Goal: Task Accomplishment & Management: Complete application form

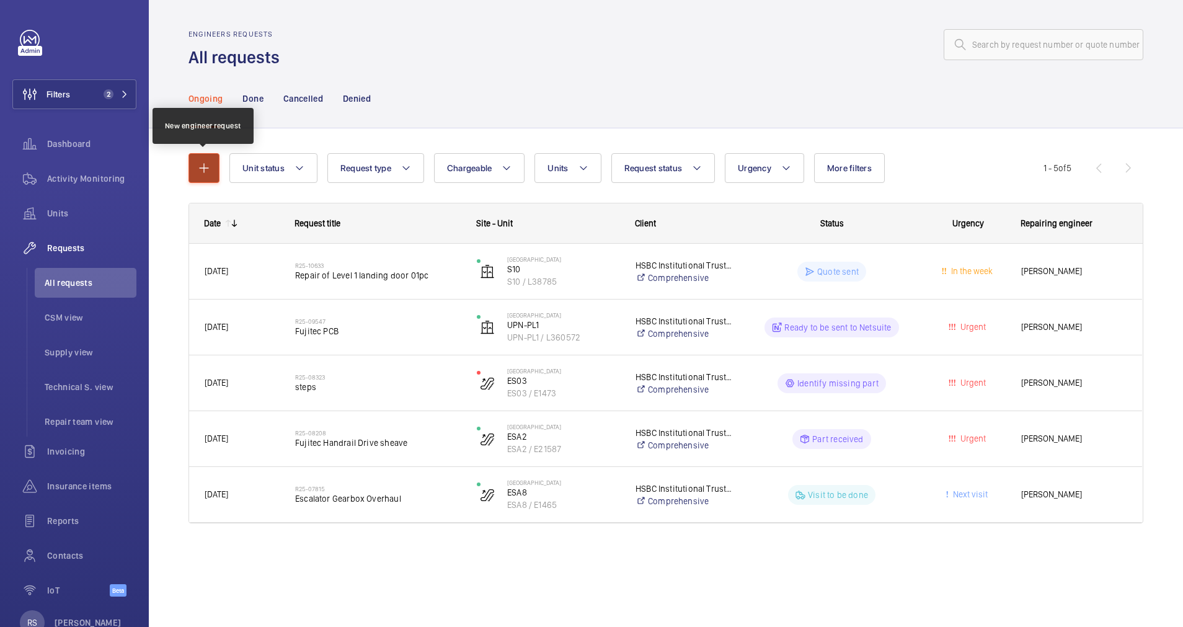
click at [204, 175] on button "button" at bounding box center [203, 168] width 31 height 30
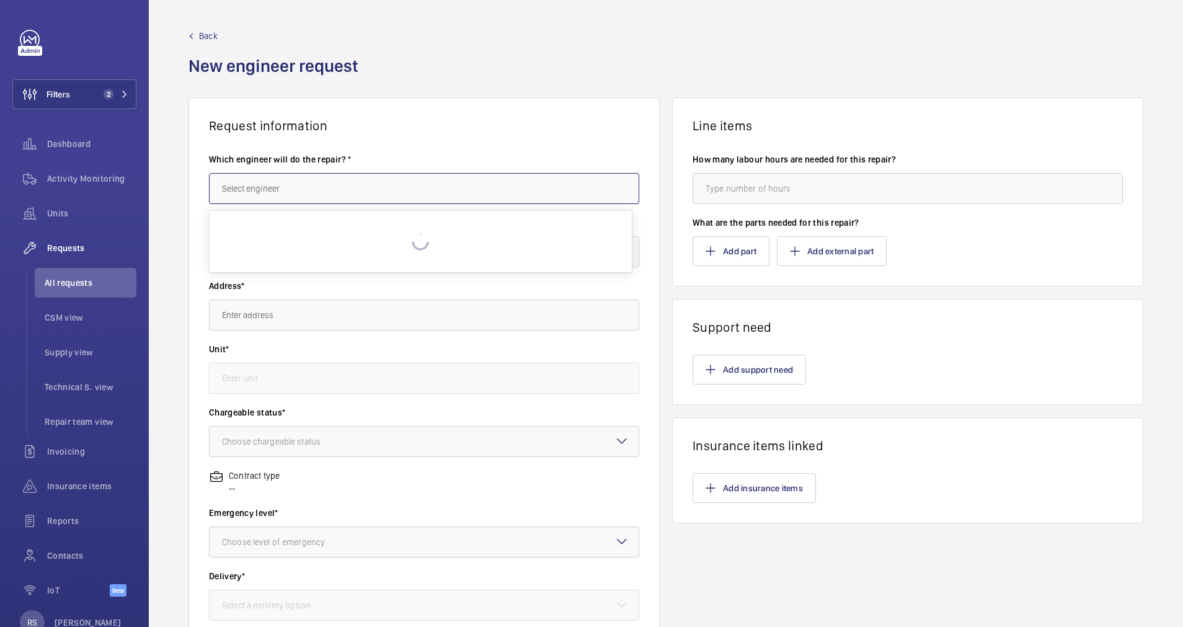
click at [257, 192] on input "text" at bounding box center [424, 188] width 430 height 31
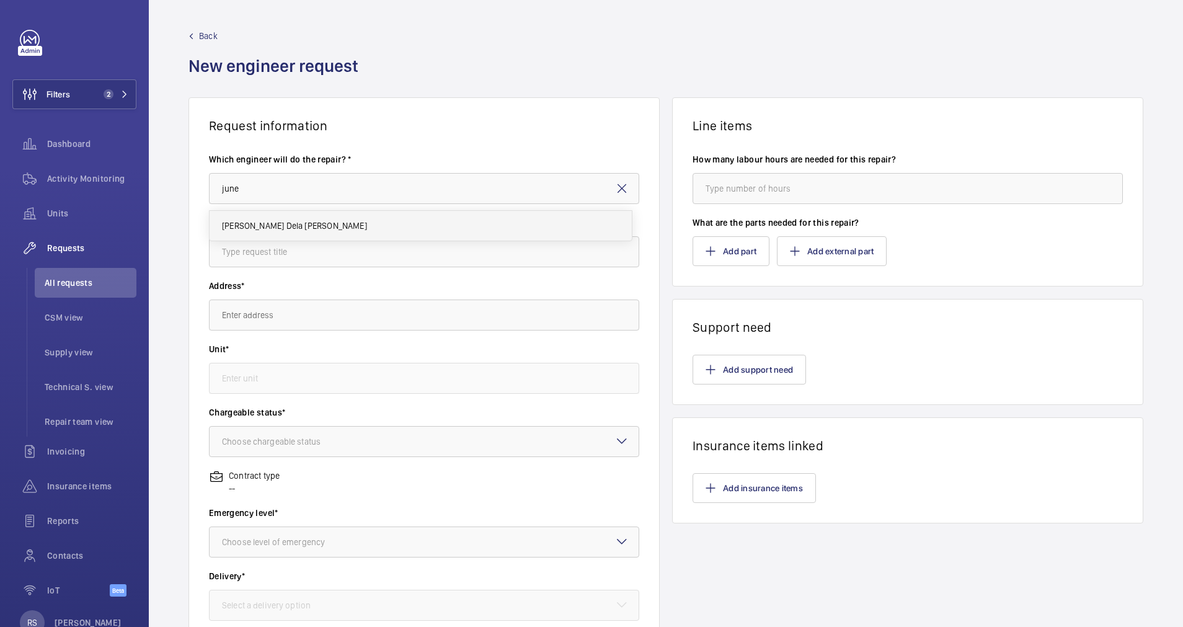
click at [253, 229] on span "[PERSON_NAME] Dela [PERSON_NAME]" at bounding box center [294, 225] width 145 height 12
type input "[PERSON_NAME] Dela [PERSON_NAME]"
click at [255, 246] on input "text" at bounding box center [424, 251] width 430 height 31
type input "Escalator Handrail"
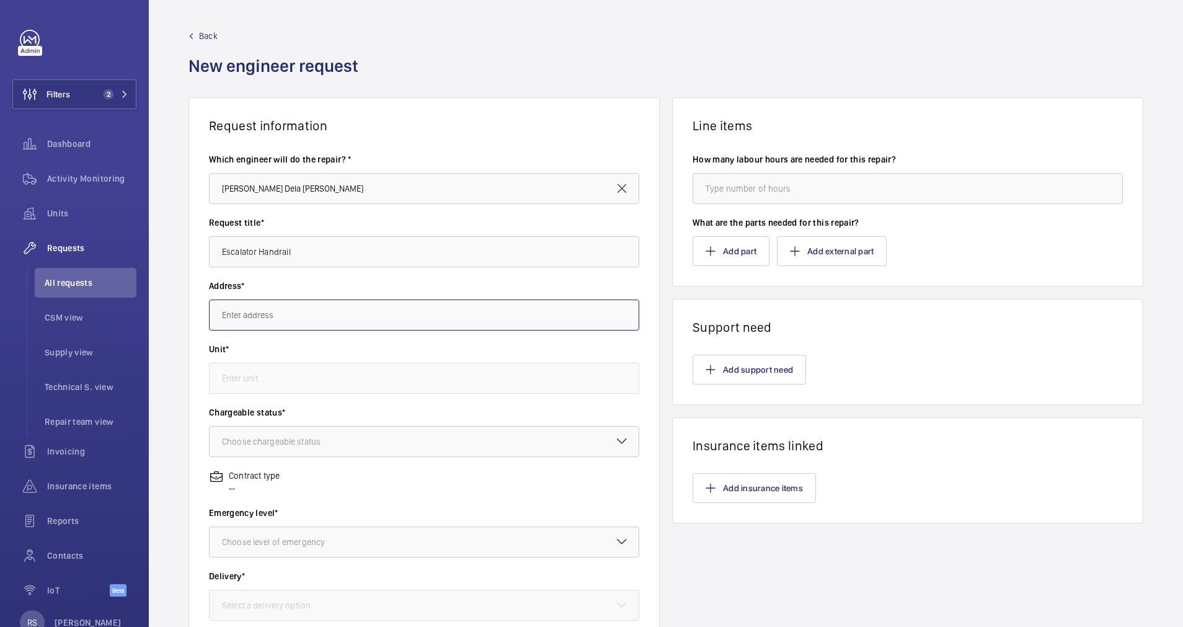
click at [282, 314] on input "text" at bounding box center [424, 314] width 430 height 31
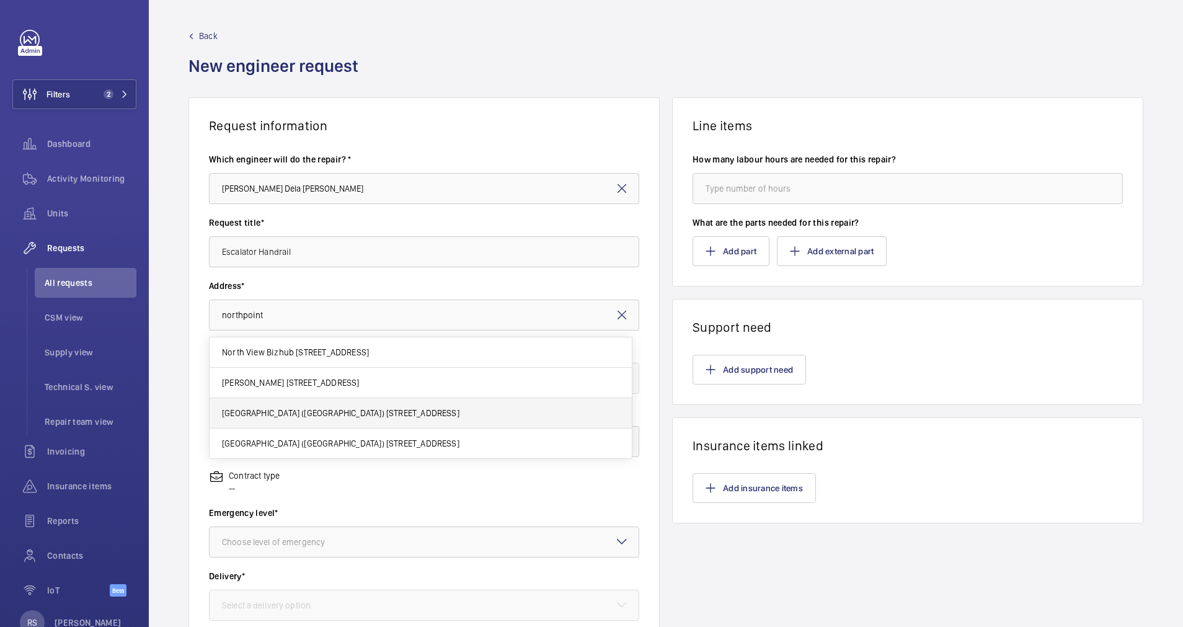
click at [294, 414] on body "Filters 2 Dashboard Activity Monitoring Units Requests All requests CSM view Su…" at bounding box center [591, 313] width 1183 height 627
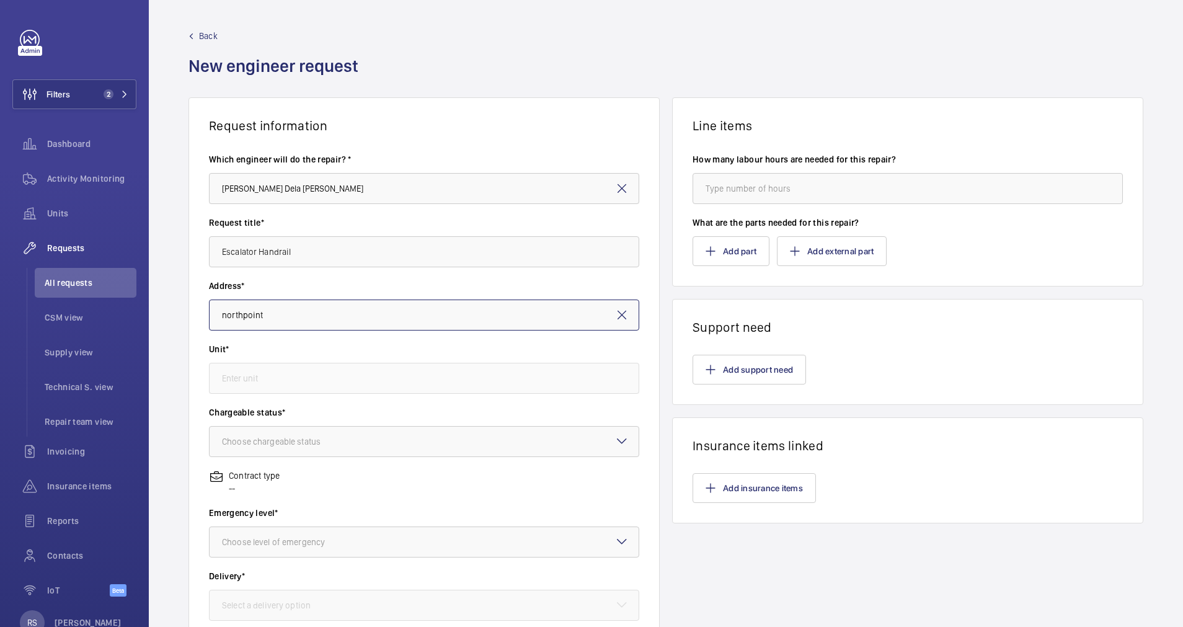
click at [379, 312] on input "northpoint" at bounding box center [424, 314] width 430 height 31
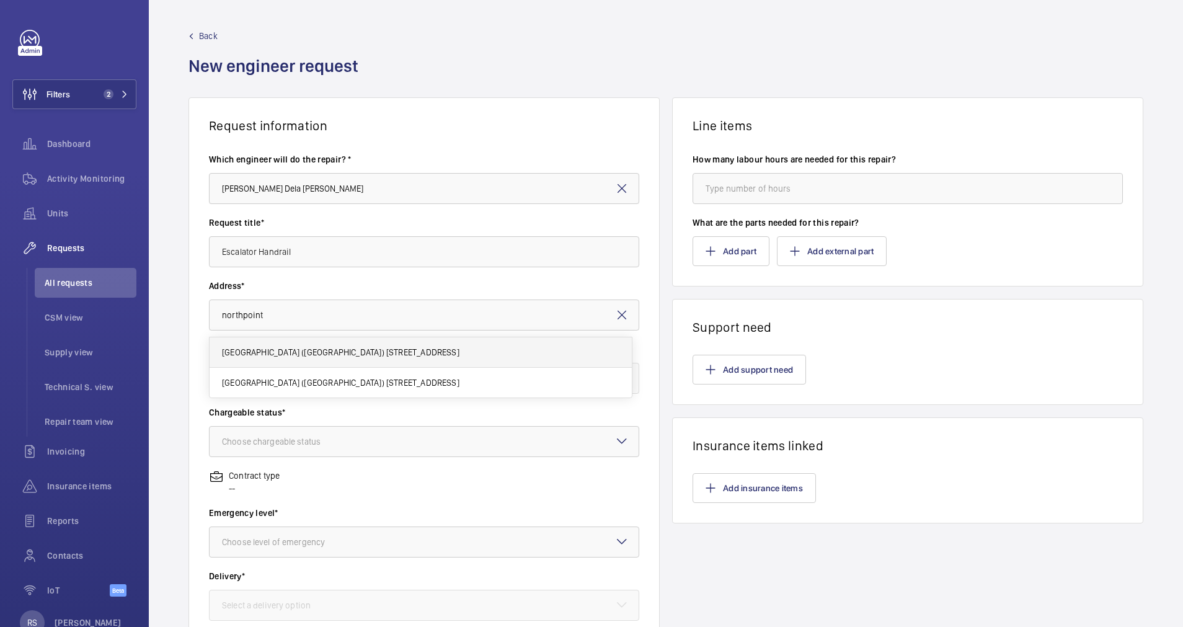
click at [375, 351] on span "[GEOGRAPHIC_DATA] ([GEOGRAPHIC_DATA]) [STREET_ADDRESS]" at bounding box center [340, 352] width 237 height 12
type input "[GEOGRAPHIC_DATA] ([GEOGRAPHIC_DATA]) [STREET_ADDRESS]"
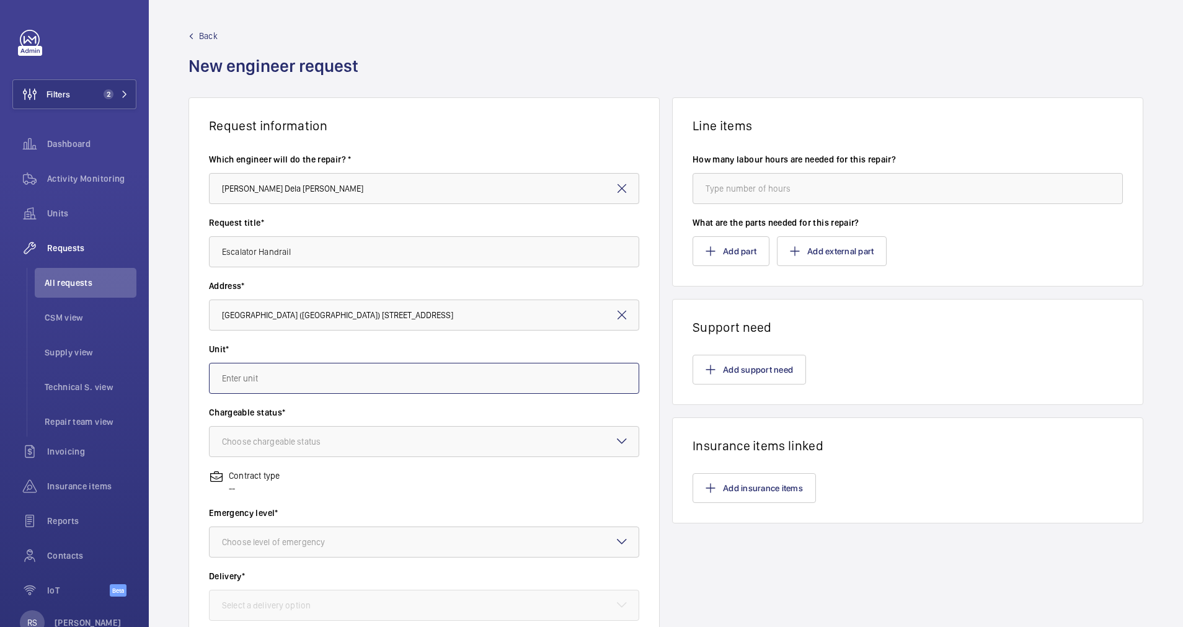
click at [351, 383] on input "text" at bounding box center [424, 378] width 430 height 31
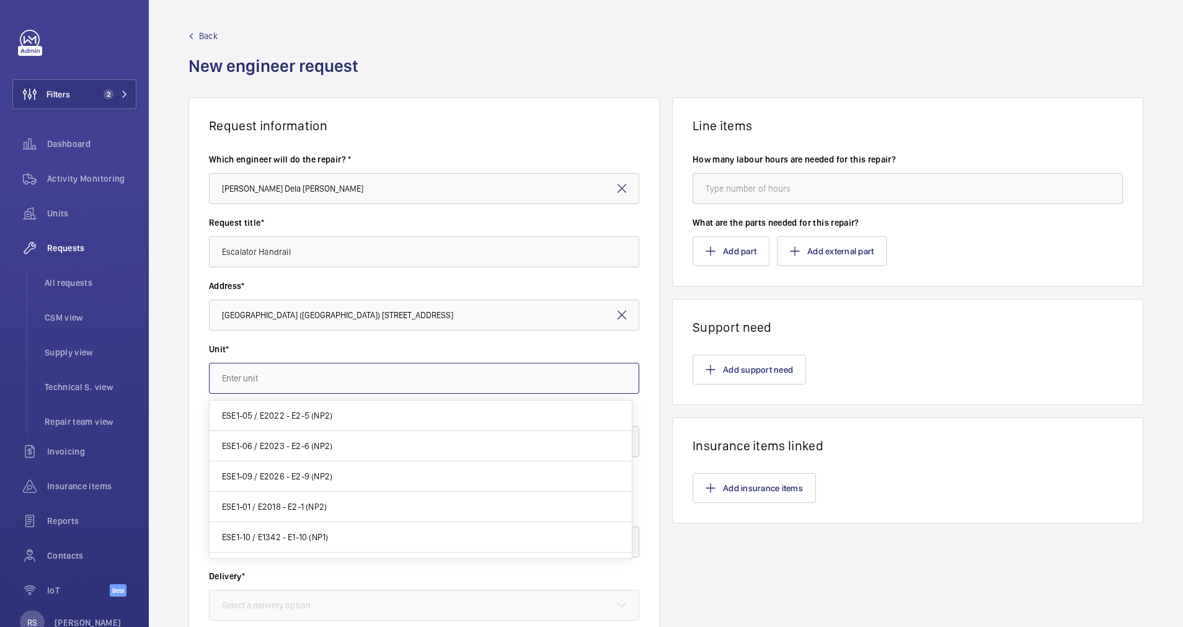
click at [257, 377] on input "text" at bounding box center [424, 378] width 430 height 31
click at [279, 445] on span "ESE1-06 / E2023 - E2-6 (NP2)" at bounding box center [277, 445] width 110 height 12
type input "ESE1-06 / E2023 - E2-6 (NP2)"
click at [279, 445] on div "Choose chargeable status" at bounding box center [287, 441] width 130 height 12
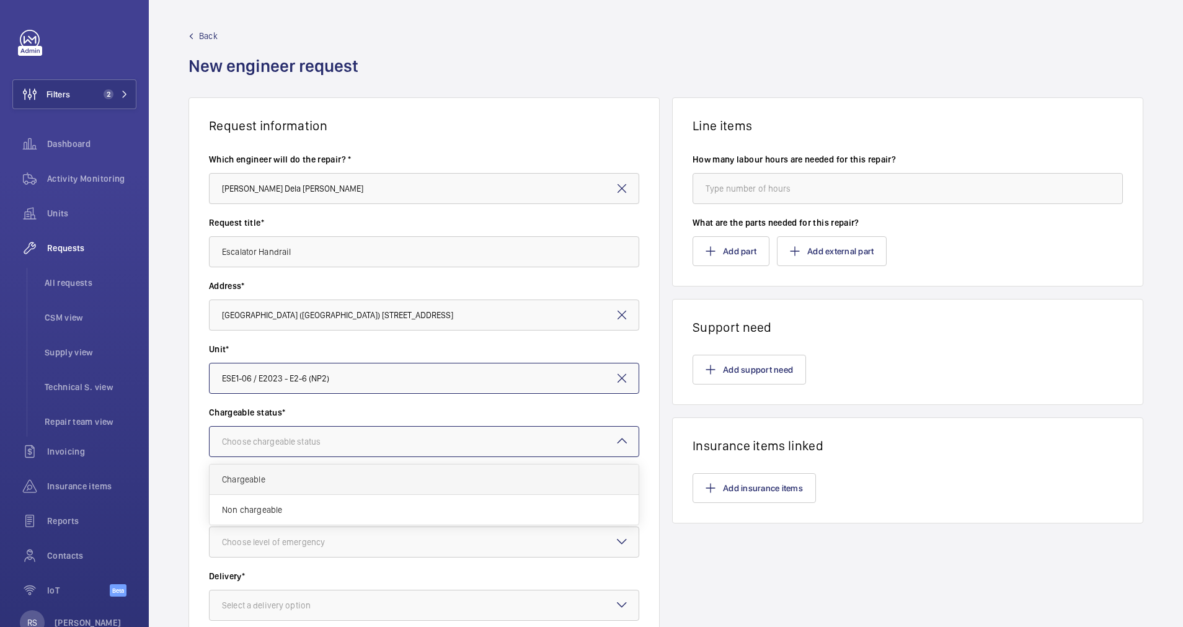
click at [311, 487] on div "Chargeable" at bounding box center [424, 479] width 429 height 30
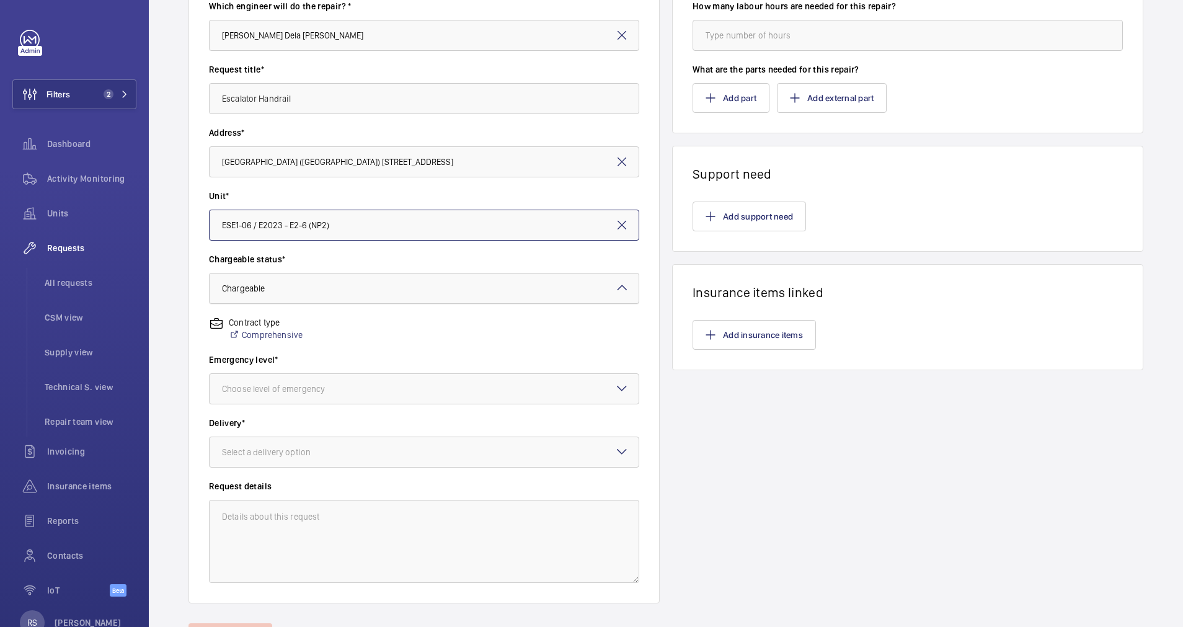
scroll to position [186, 0]
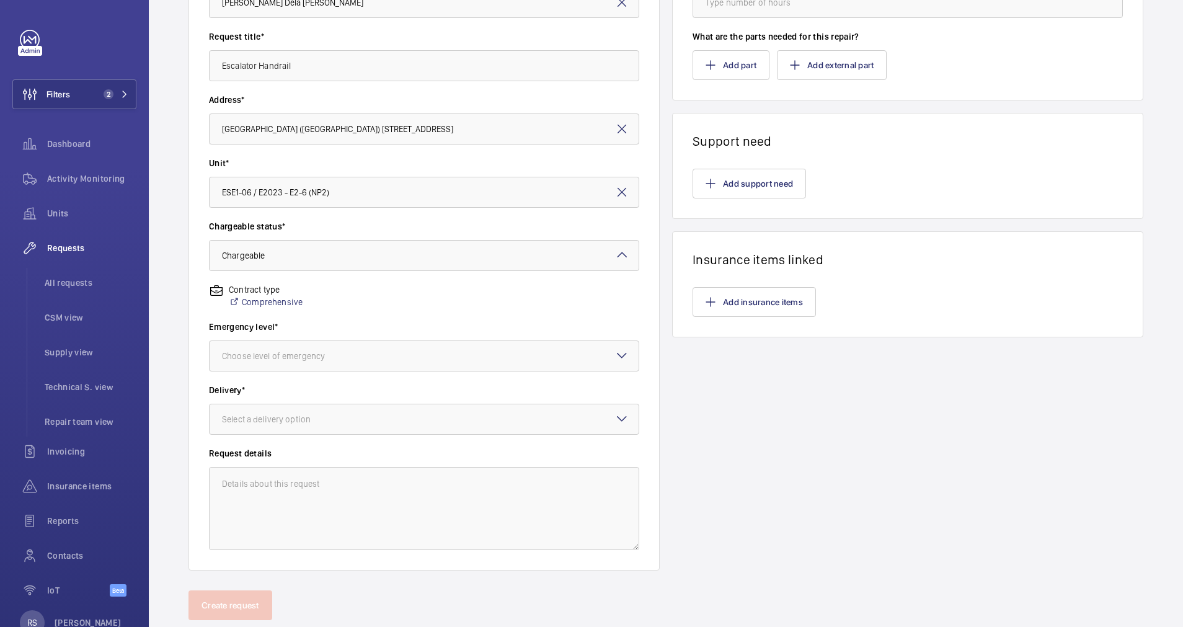
click at [455, 376] on div "Emergency level* Choose level of emergency" at bounding box center [424, 351] width 430 height 63
click at [454, 369] on div at bounding box center [424, 356] width 429 height 30
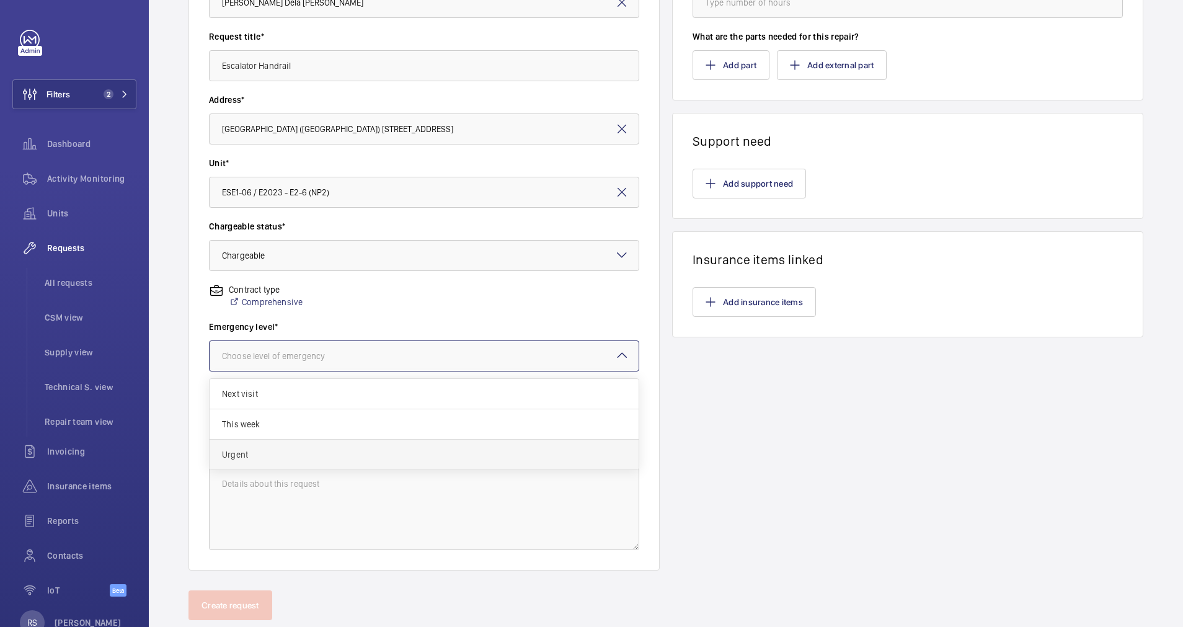
click at [380, 452] on span "Urgent" at bounding box center [424, 454] width 404 height 12
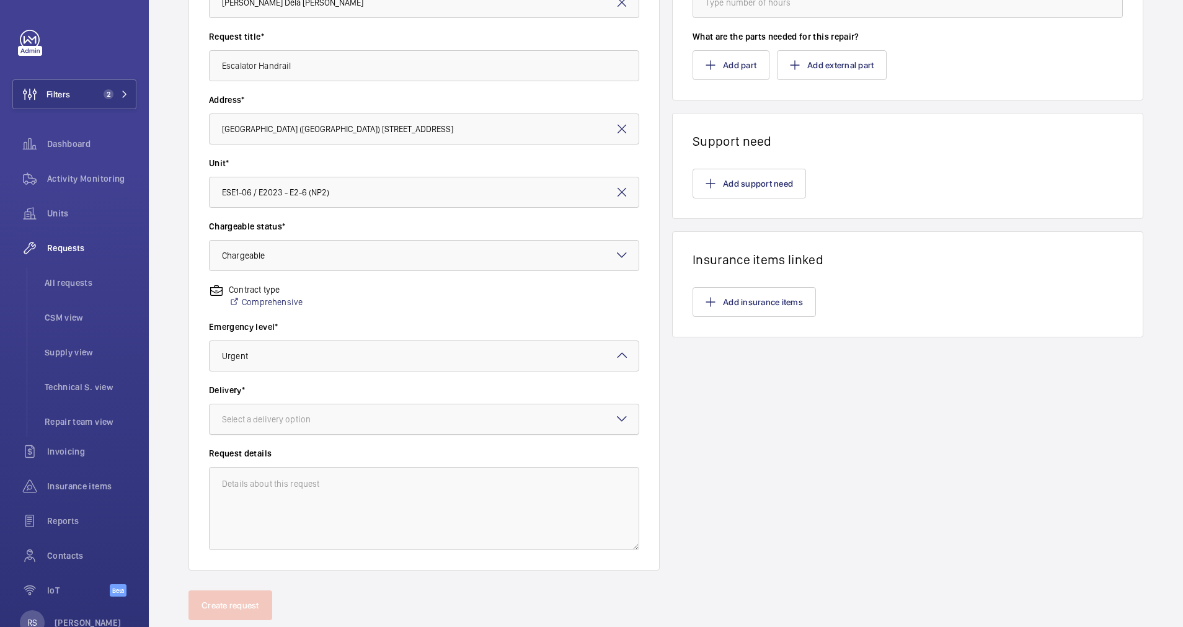
click at [380, 417] on div at bounding box center [424, 419] width 429 height 30
click at [354, 495] on div "On site" at bounding box center [424, 487] width 429 height 30
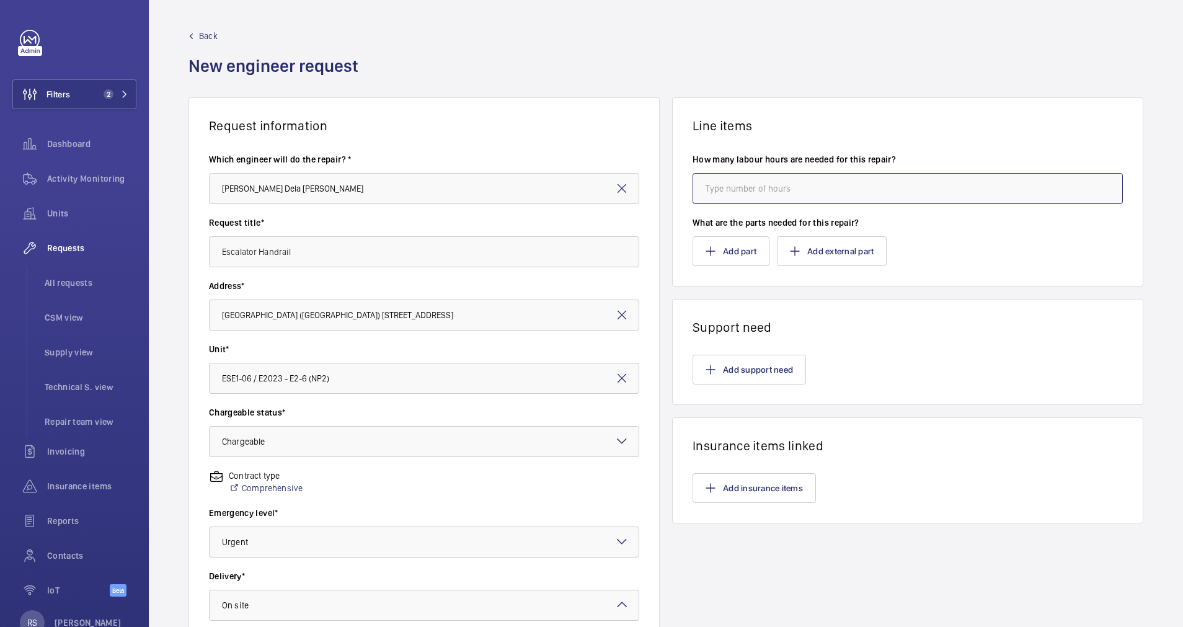
click at [813, 196] on input "number" at bounding box center [907, 188] width 430 height 31
type input "0"
click at [743, 252] on button "Add part" at bounding box center [730, 251] width 77 height 30
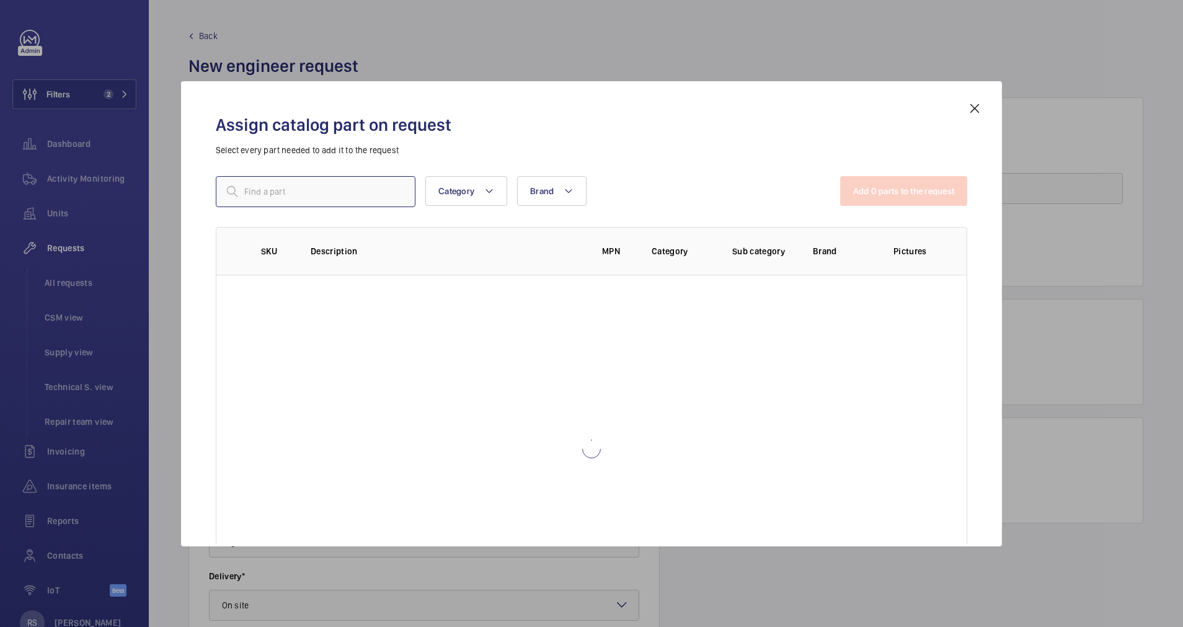
click at [345, 198] on input "text" at bounding box center [316, 191] width 200 height 31
type input "repair"
click at [253, 289] on p "0" at bounding box center [247, 287] width 12 height 12
click at [880, 190] on button "Add 1 parts to the request" at bounding box center [905, 191] width 126 height 30
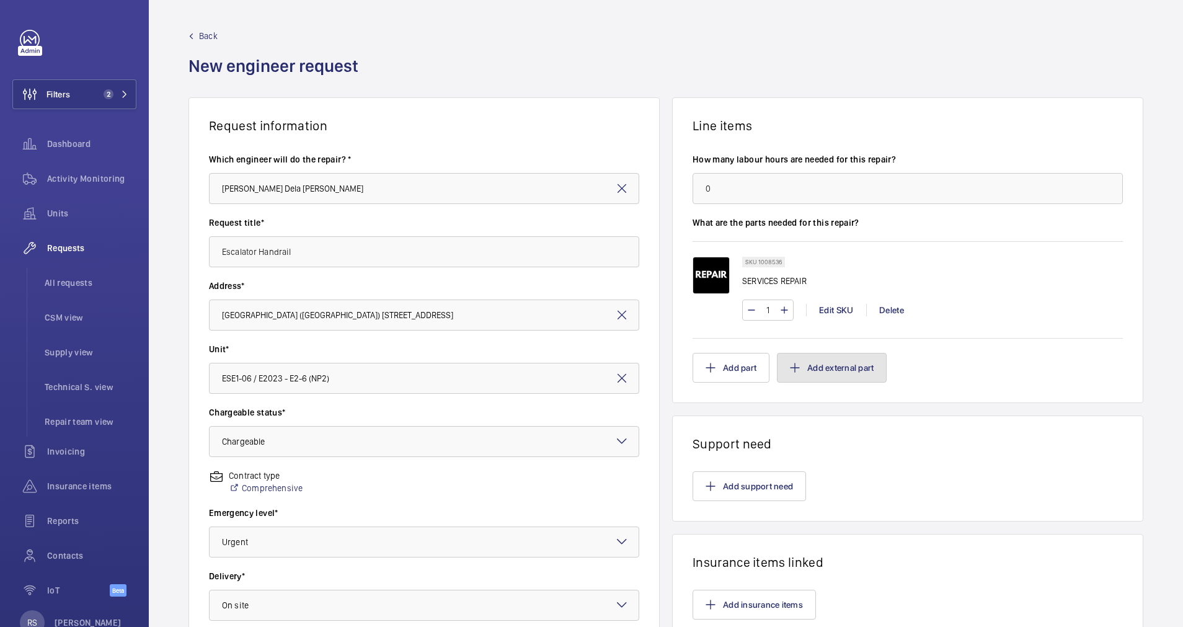
click at [823, 366] on button "Add external part" at bounding box center [832, 368] width 110 height 30
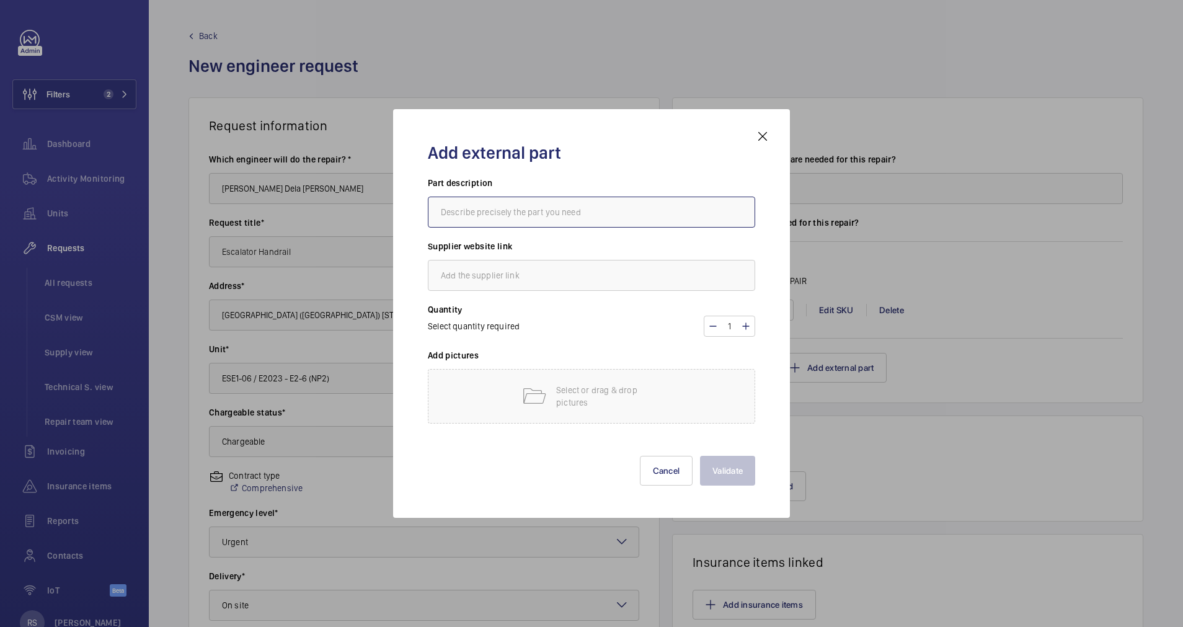
click at [537, 210] on input "text" at bounding box center [591, 211] width 327 height 31
type input "escalator Handrail"
click at [602, 271] on input "text" at bounding box center [591, 275] width 327 height 31
click at [574, 324] on div "Select quantity required 1" at bounding box center [591, 325] width 327 height 21
click at [563, 268] on input "[DOMAIN_NAME]" at bounding box center [591, 275] width 327 height 31
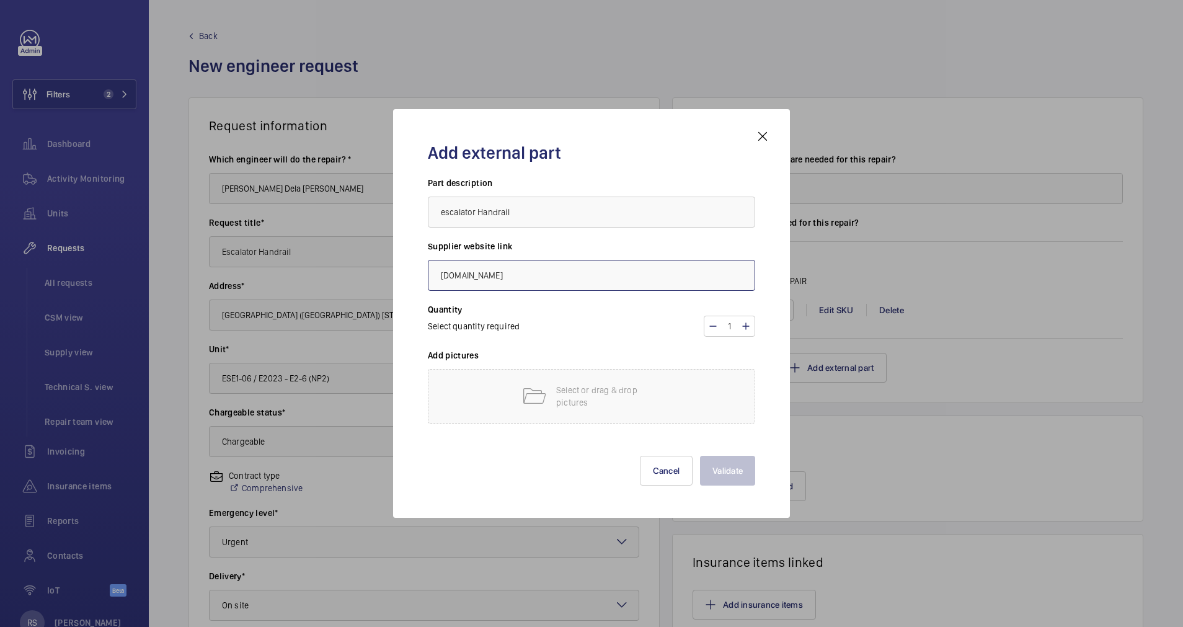
type input "[DOMAIN_NAME]"
click at [648, 385] on p "Select or drag & drop pictures" at bounding box center [608, 396] width 105 height 25
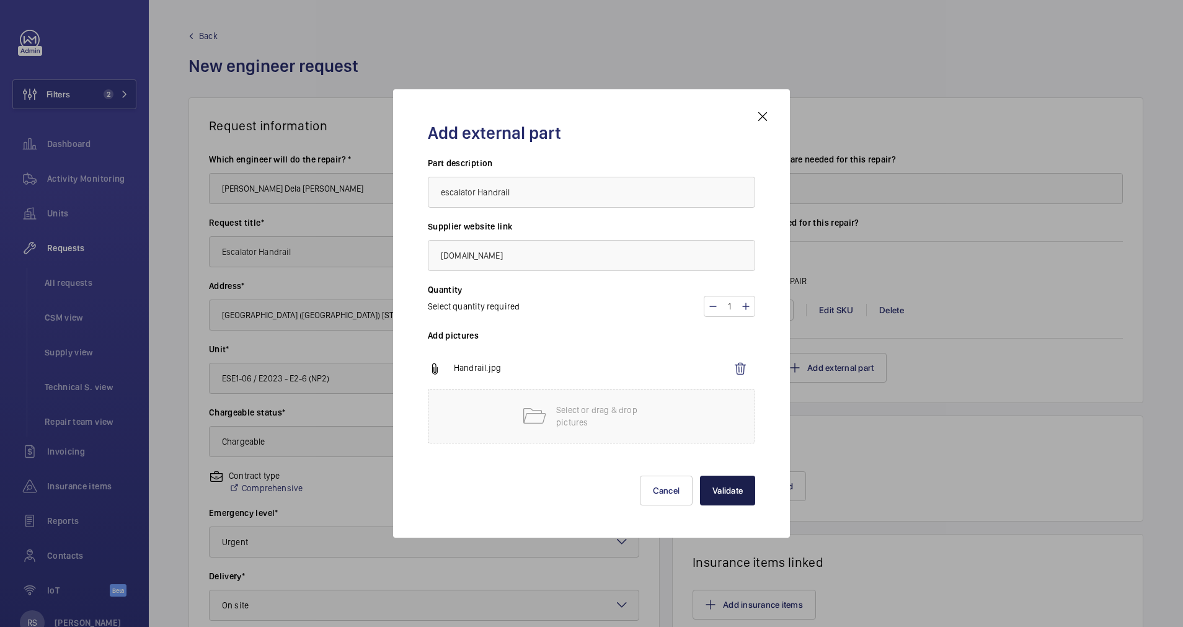
click at [720, 501] on button "Validate" at bounding box center [727, 490] width 55 height 30
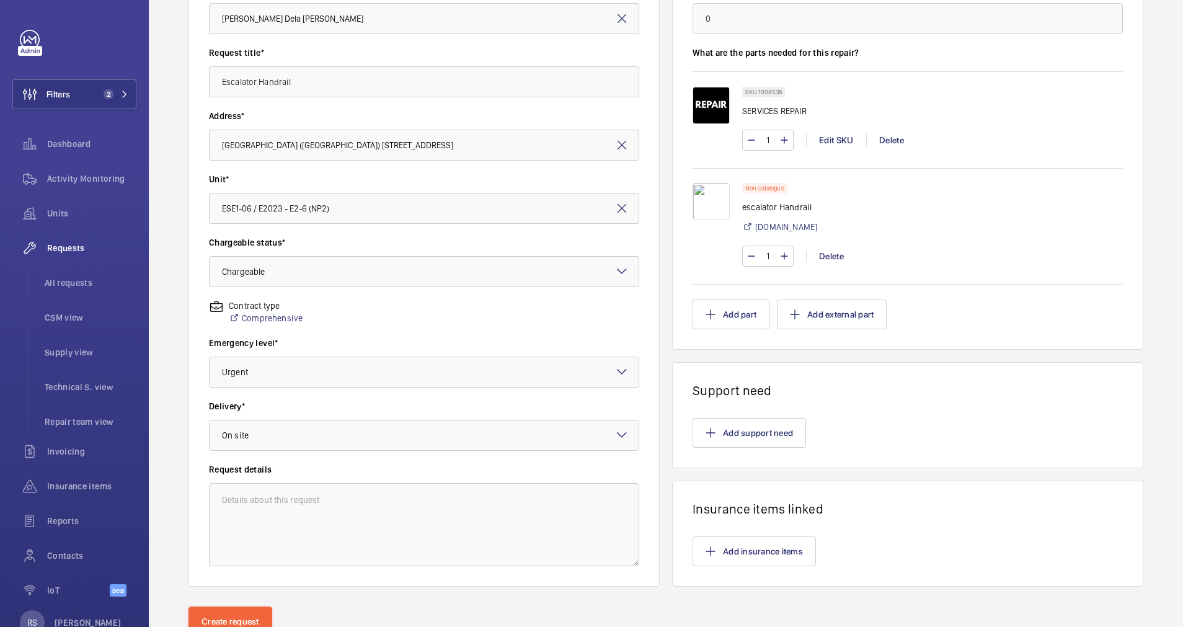
scroll to position [219, 0]
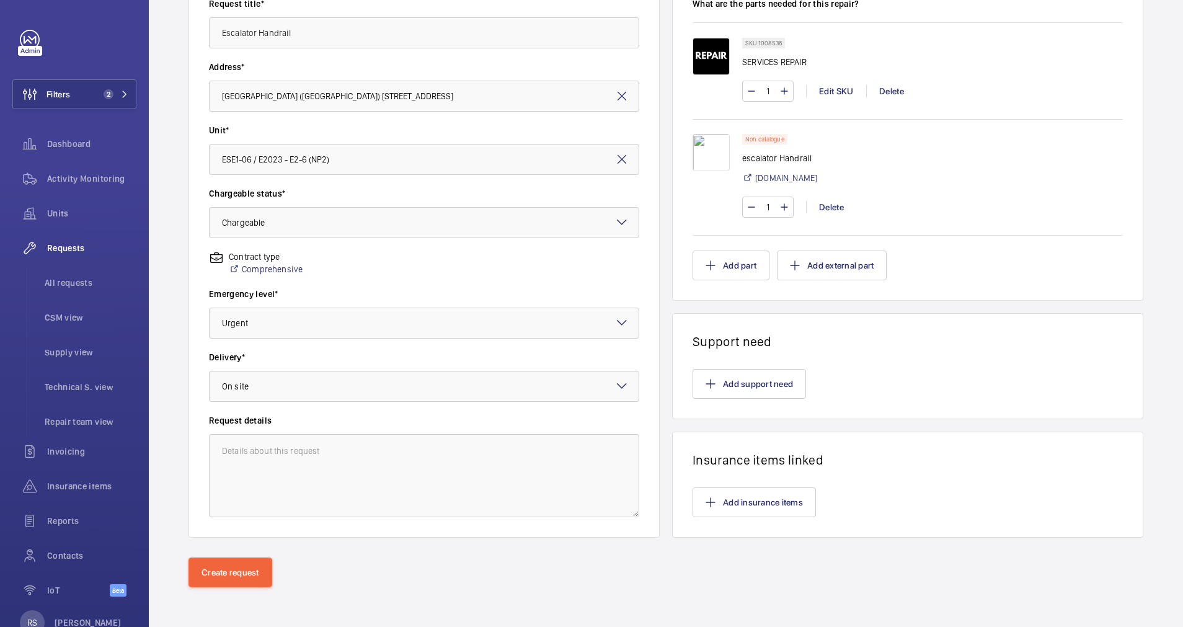
click at [220, 550] on div "Request information Which engineer will do the repair? * June Jr Dela [PERSON_N…" at bounding box center [666, 218] width 1034 height 679
click at [209, 575] on button "Create request" at bounding box center [230, 572] width 84 height 30
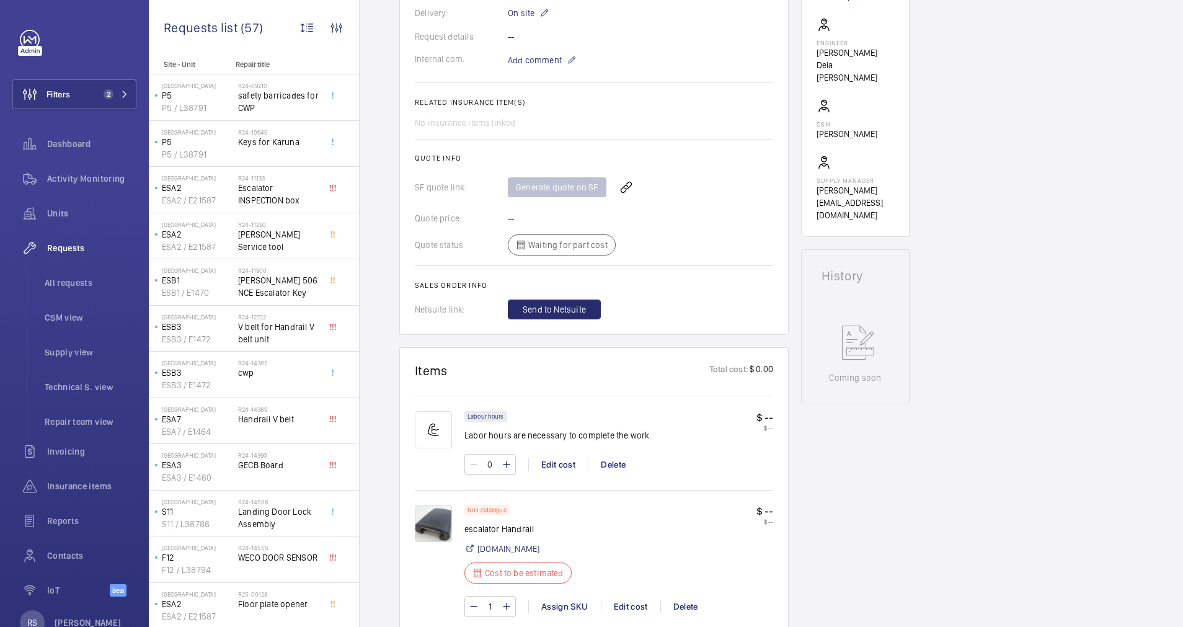
scroll to position [490, 0]
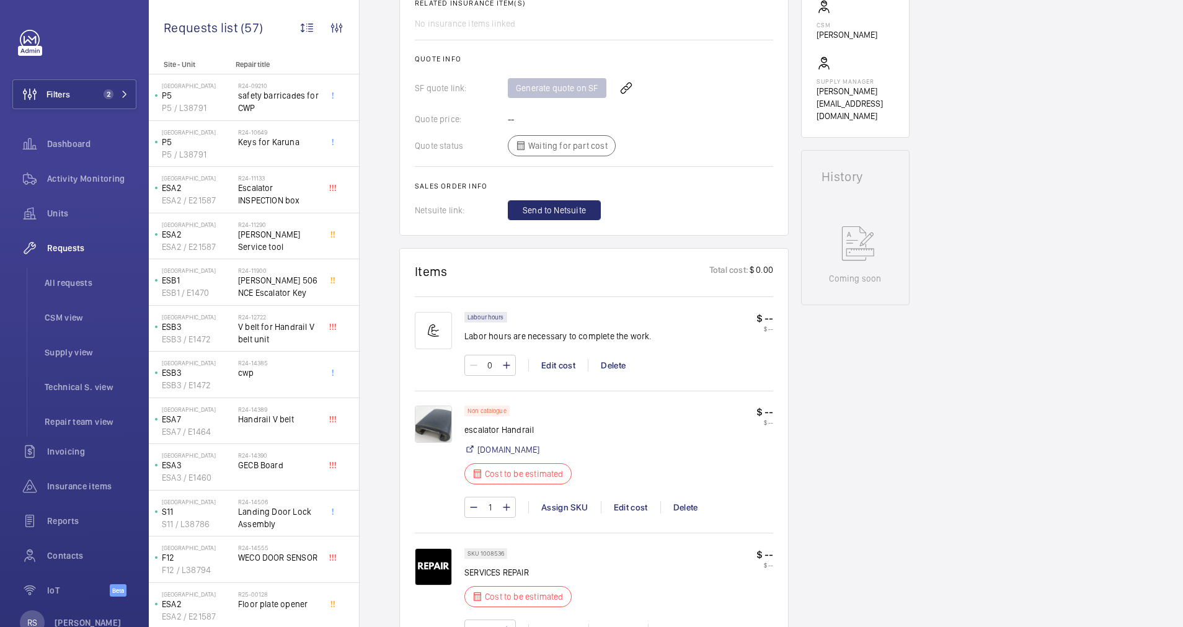
click at [769, 413] on p "$ --" at bounding box center [764, 411] width 17 height 13
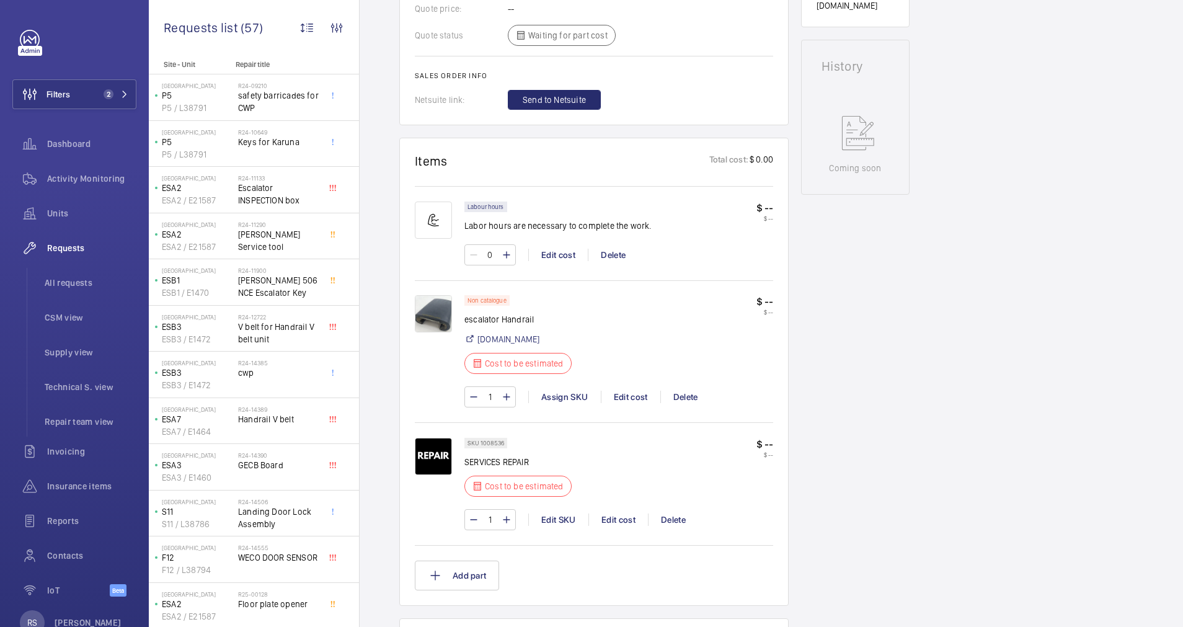
scroll to position [583, 0]
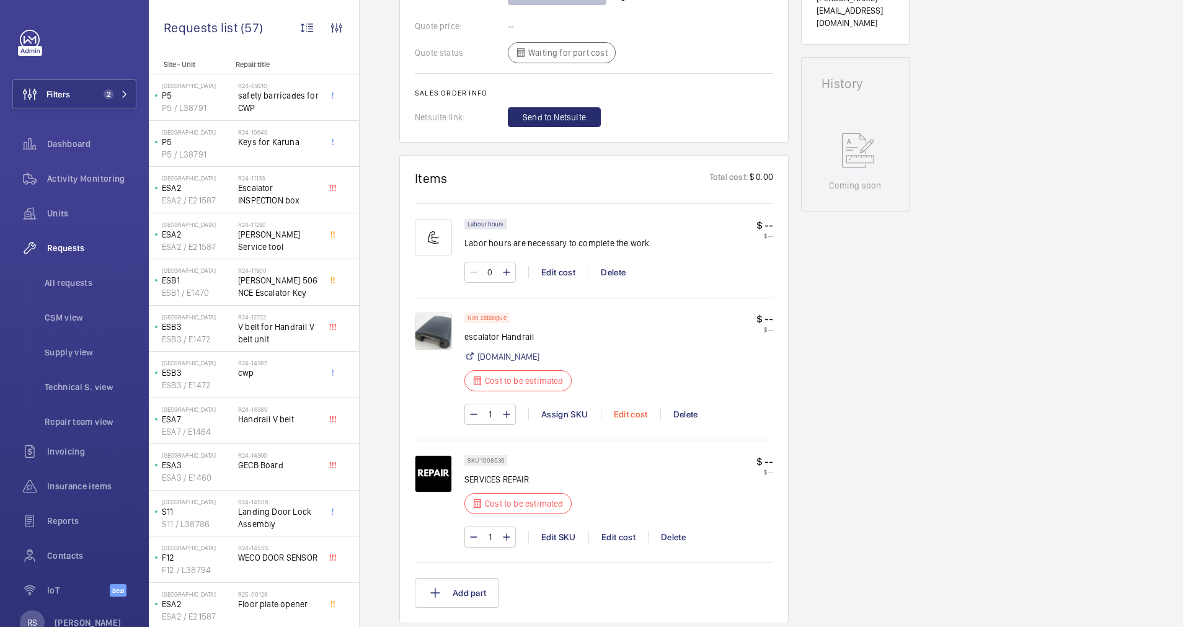
click at [630, 415] on div "Edit cost" at bounding box center [631, 414] width 60 height 12
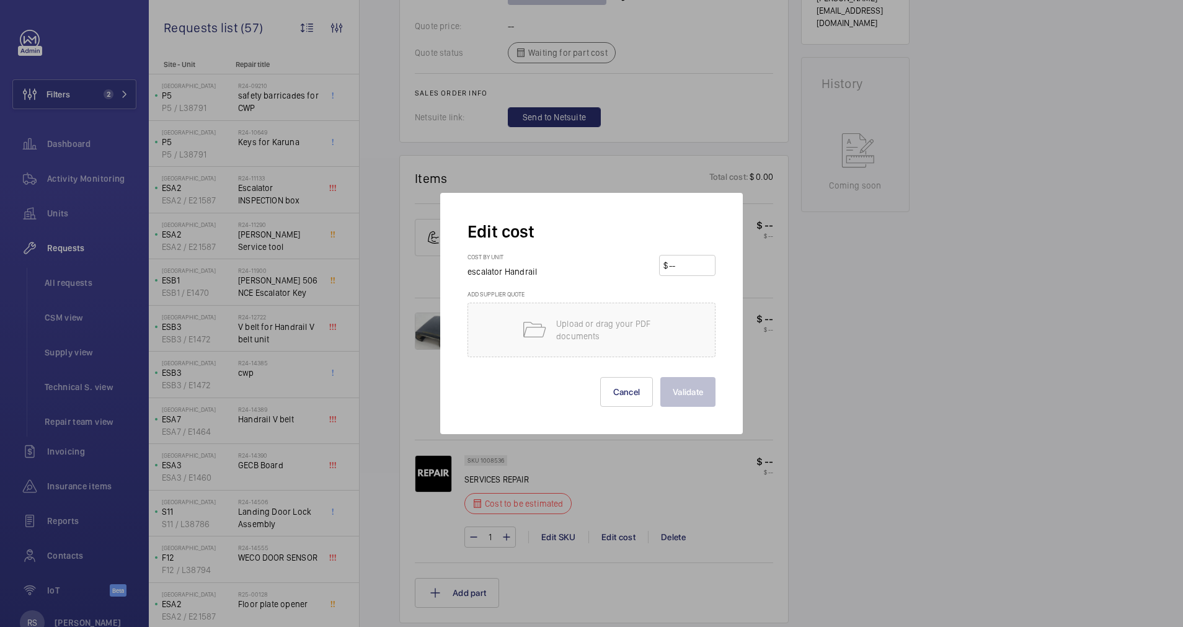
click at [697, 268] on input "number" at bounding box center [689, 265] width 43 height 20
type input "12751"
click at [684, 387] on button "Validate" at bounding box center [687, 392] width 55 height 30
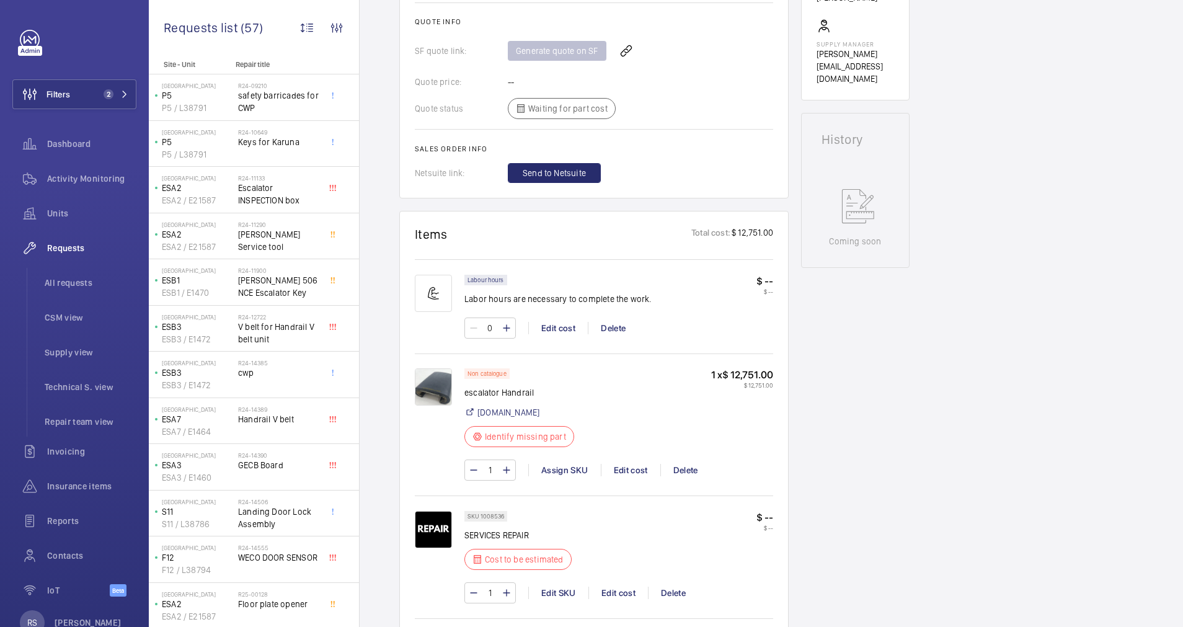
scroll to position [620, 0]
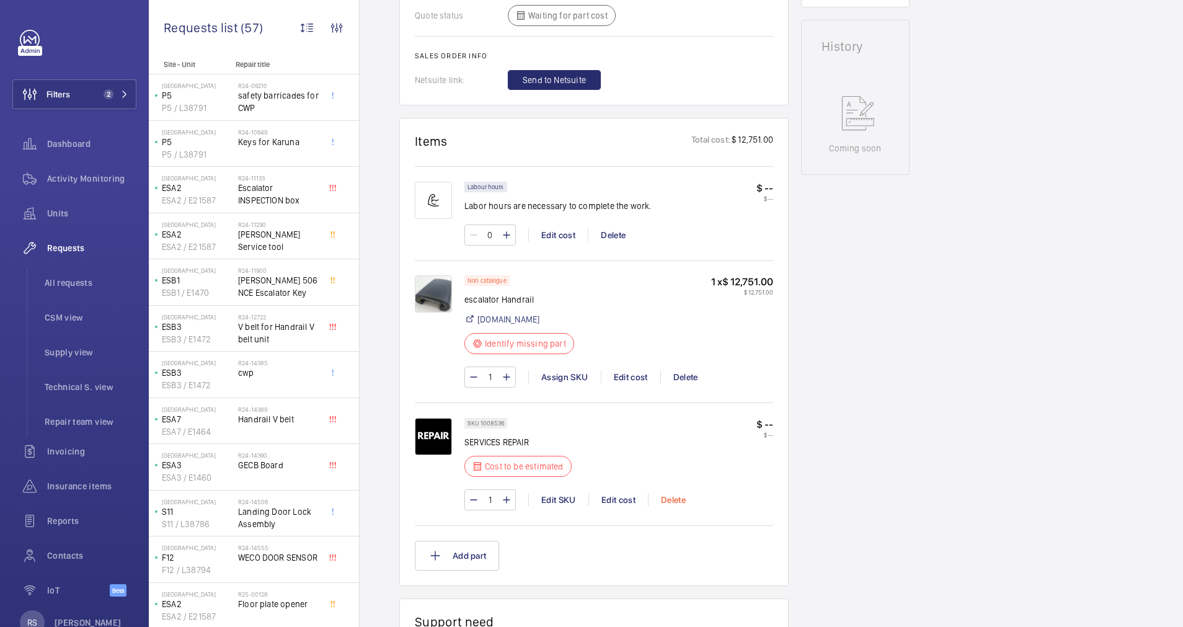
click at [676, 500] on div "Delete" at bounding box center [673, 499] width 50 height 12
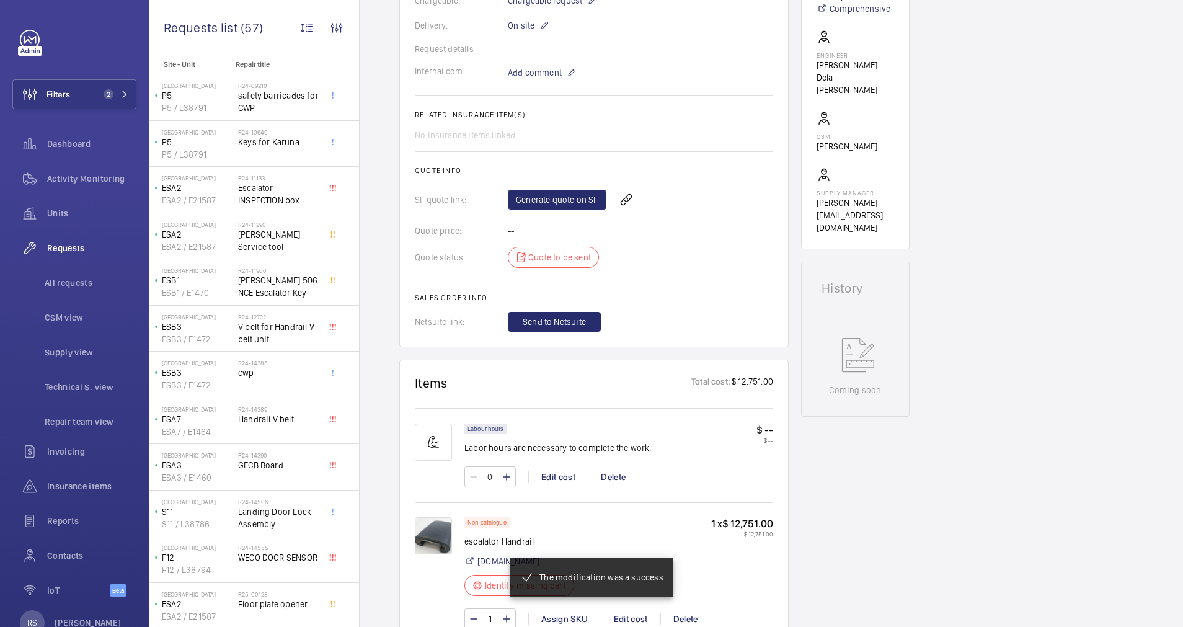
scroll to position [471, 0]
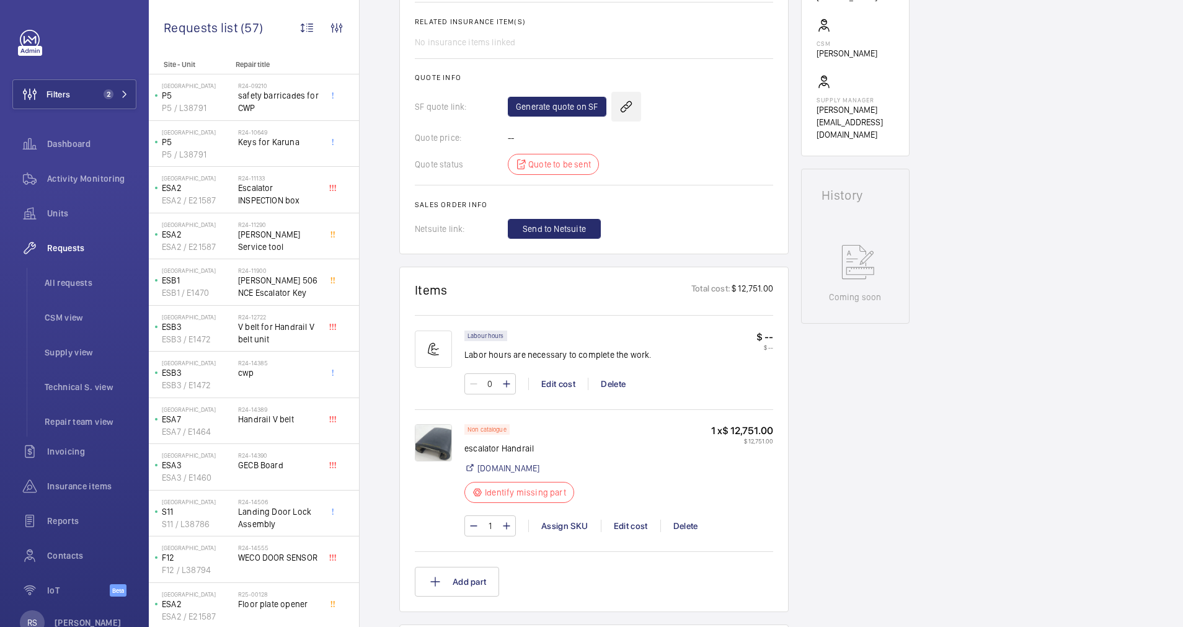
click at [627, 107] on wm-front-icon-button at bounding box center [626, 107] width 30 height 30
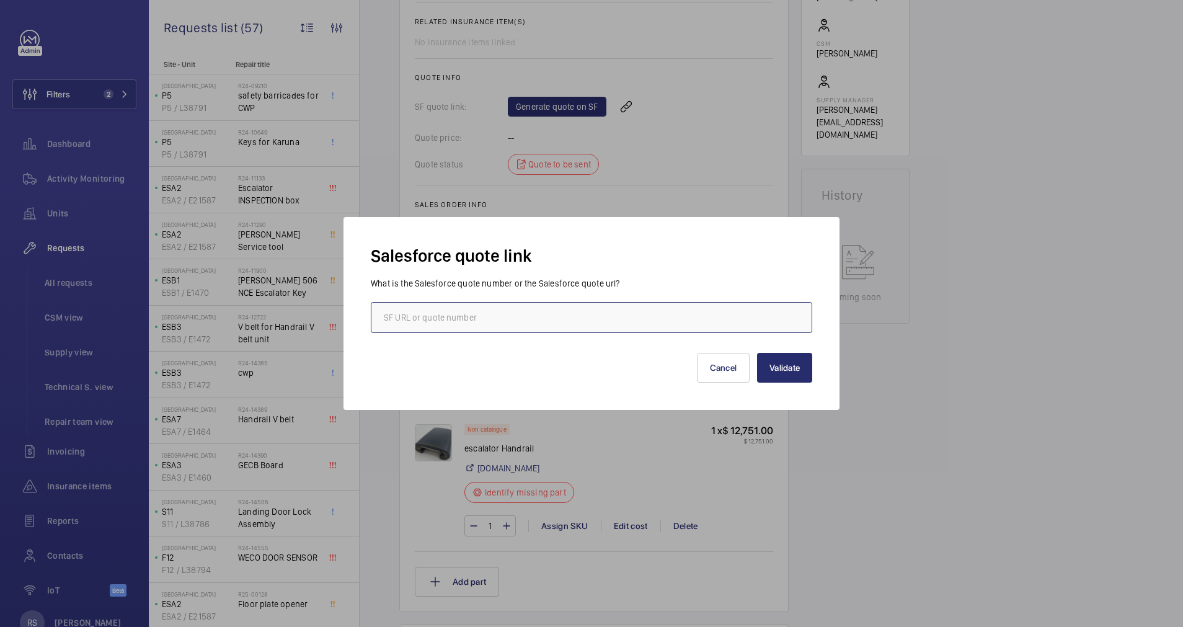
click at [594, 320] on input "text" at bounding box center [591, 317] width 441 height 31
click at [495, 311] on input "text" at bounding box center [591, 317] width 441 height 31
type input "00017503"
click at [777, 374] on button "Validate" at bounding box center [784, 368] width 55 height 30
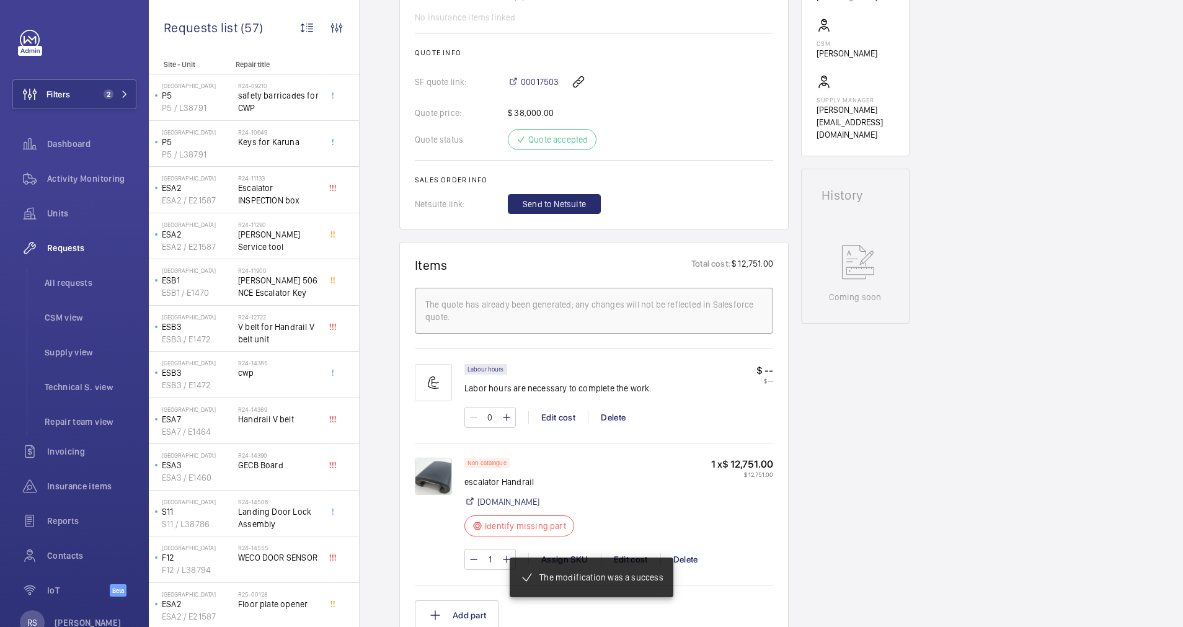
scroll to position [496, 0]
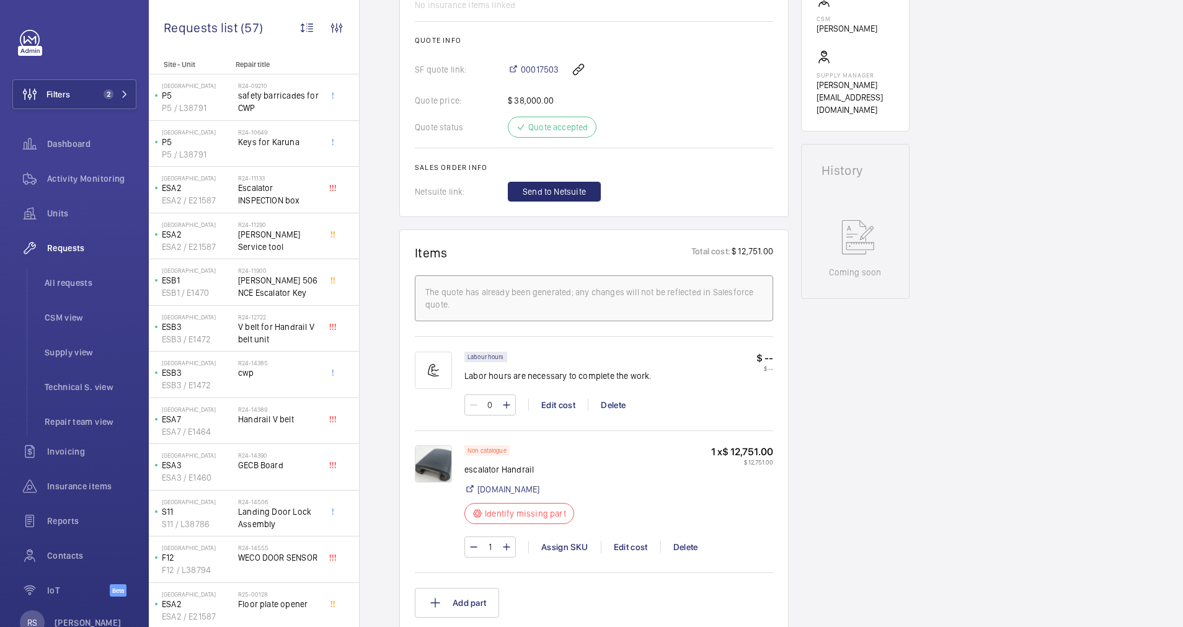
click at [1042, 516] on div "Engineers requests R25-10912 A repair request was created on [DATE] for an esca…" at bounding box center [771, 378] width 823 height 1507
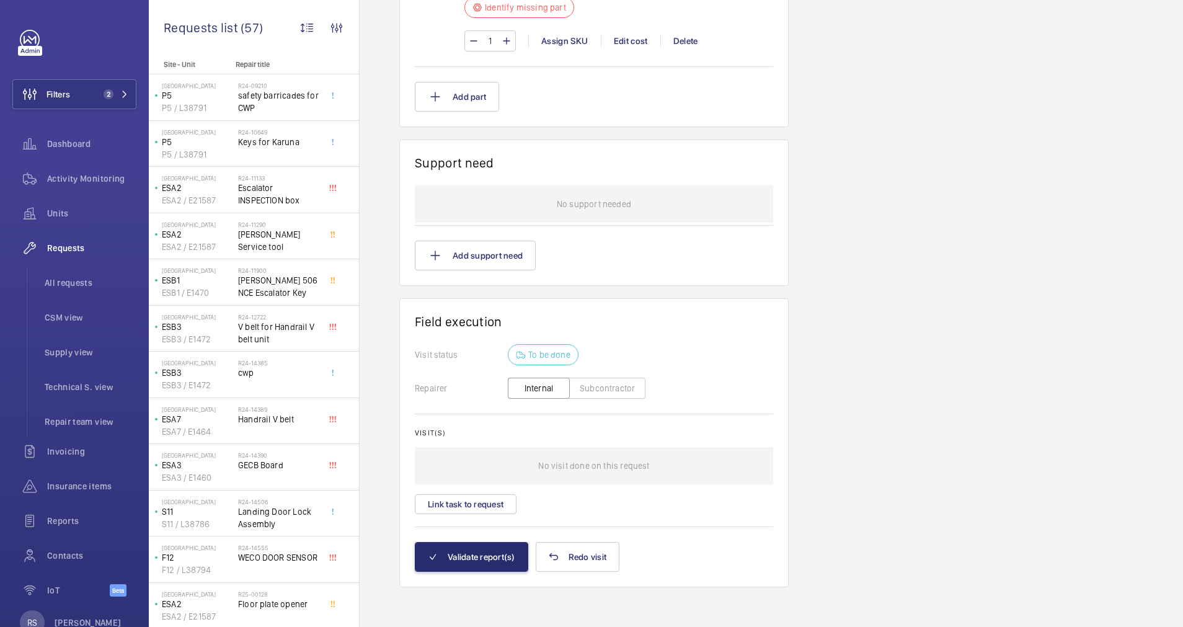
scroll to position [0, 0]
